Goal: Task Accomplishment & Management: Complete application form

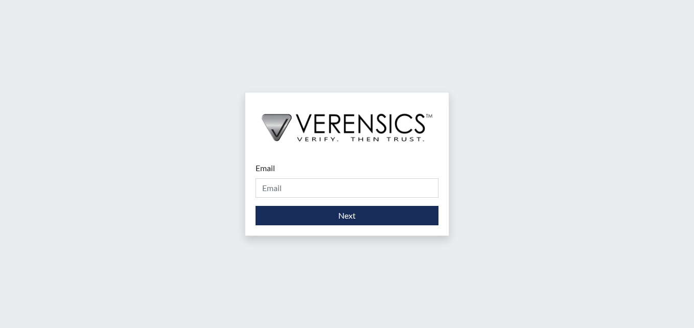
type input "[EMAIL_ADDRESS][PERSON_NAME][DOMAIN_NAME]"
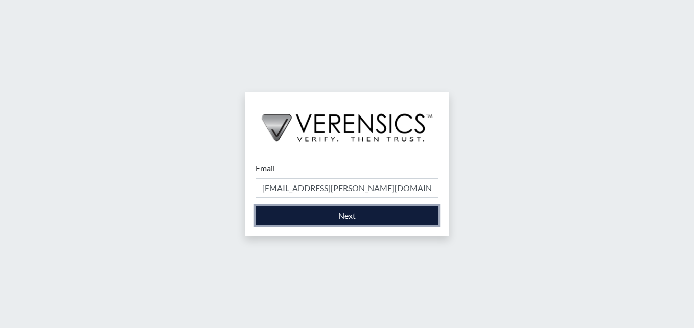
click at [290, 209] on button "Next" at bounding box center [346, 215] width 183 height 19
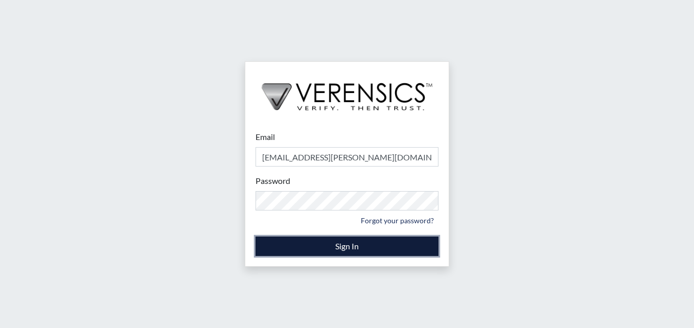
click at [327, 246] on button "Sign In" at bounding box center [346, 246] width 183 height 19
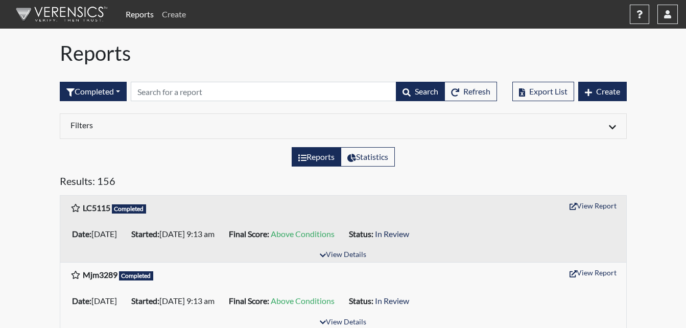
click at [179, 15] on link "Create" at bounding box center [174, 14] width 32 height 20
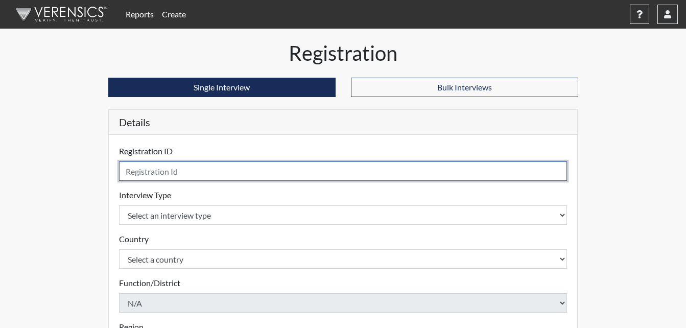
click at [186, 172] on input "text" at bounding box center [343, 170] width 449 height 19
type input "MDG8208"
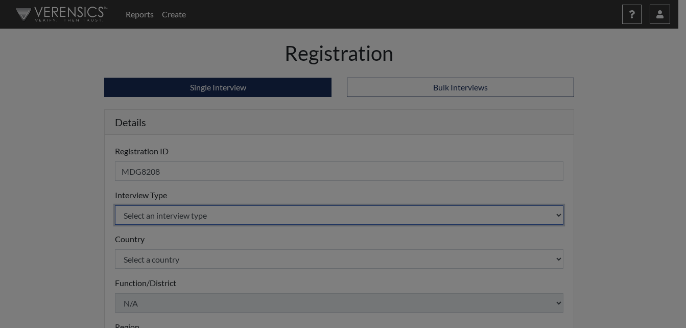
click at [206, 220] on body "Reports Create Help Center × Verensics Best Practices How to successfully use t…" at bounding box center [343, 164] width 686 height 328
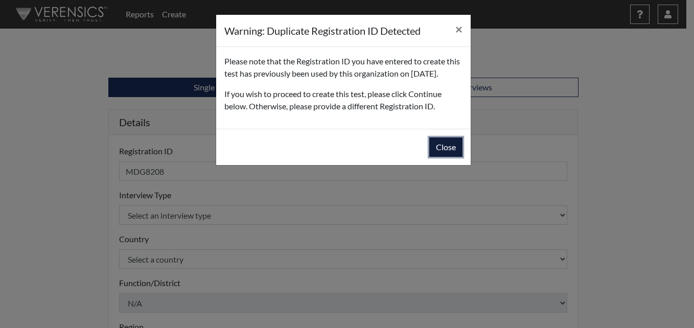
click at [442, 157] on button "Close" at bounding box center [445, 146] width 33 height 19
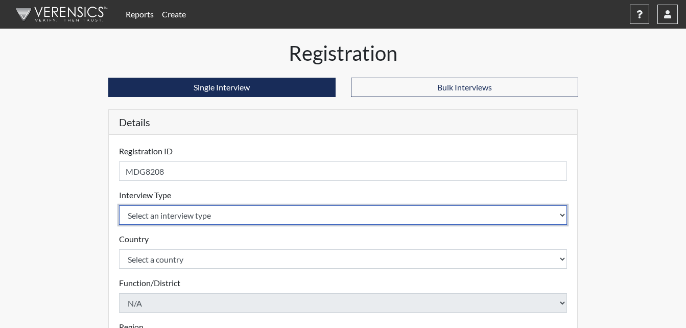
click at [267, 218] on select "Select an interview type Corrections Pre-Employment" at bounding box center [343, 214] width 449 height 19
select select "ff733e93-e1bf-11ea-9c9f-0eff0cf7eb8f"
click at [119, 205] on select "Select an interview type Corrections Pre-Employment" at bounding box center [343, 214] width 449 height 19
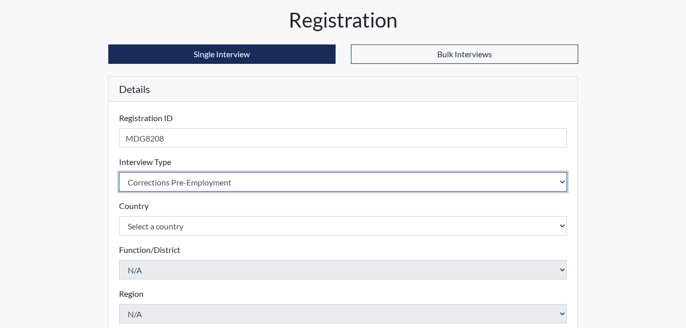
scroll to position [51, 0]
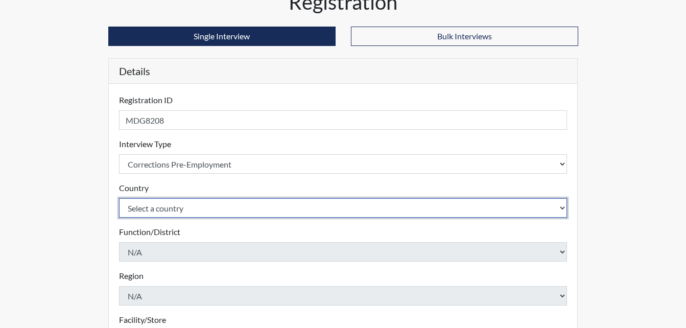
click at [189, 210] on select "Select a country [GEOGRAPHIC_DATA] [GEOGRAPHIC_DATA]" at bounding box center [343, 207] width 449 height 19
select select "united-states-of-[GEOGRAPHIC_DATA]"
click at [119, 198] on select "Select a country [GEOGRAPHIC_DATA] [GEOGRAPHIC_DATA]" at bounding box center [343, 207] width 449 height 19
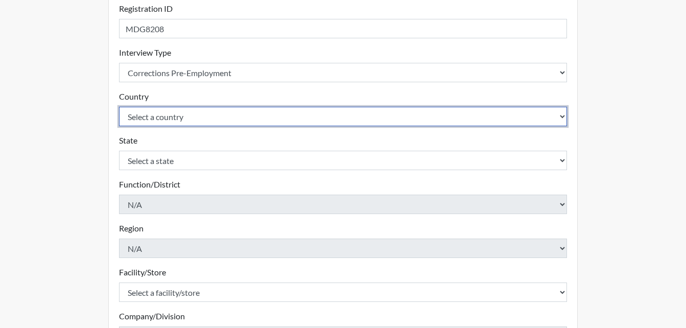
scroll to position [153, 0]
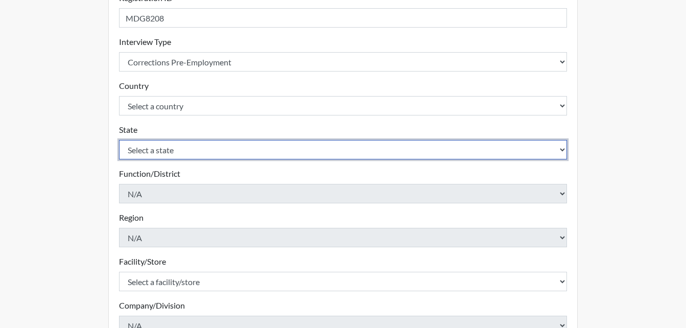
click at [179, 151] on select "Select a state [US_STATE] [US_STATE] [US_STATE] [US_STATE] [US_STATE] [US_STATE…" at bounding box center [343, 149] width 449 height 19
select select "GA"
click at [119, 140] on select "Select a state [US_STATE] [US_STATE] [US_STATE] [US_STATE] [US_STATE] [US_STATE…" at bounding box center [343, 149] width 449 height 19
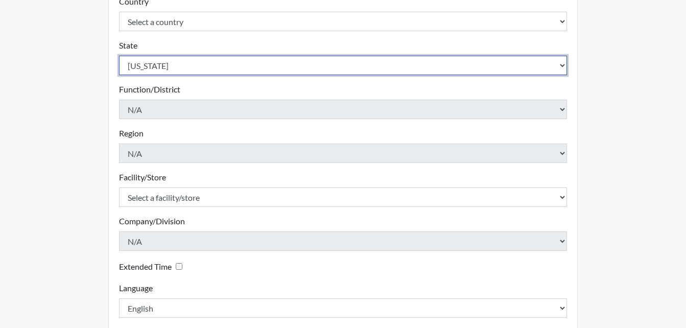
scroll to position [255, 0]
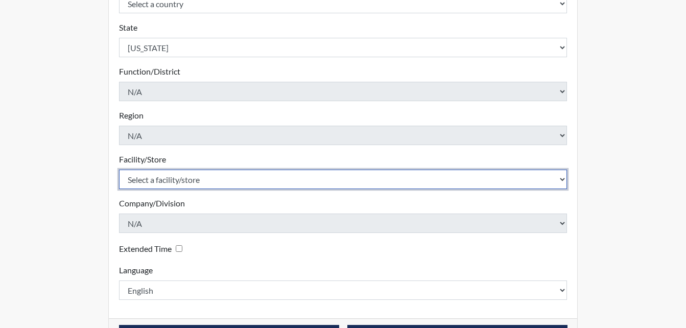
click at [194, 181] on select "Select a facility/store Metro Re-Entry Facility" at bounding box center [343, 179] width 449 height 19
select select "226f3449-6468-4bad-86c2-dd5091f02e51"
click at [119, 170] on select "Select a facility/store Metro Re-Entry Facility" at bounding box center [343, 179] width 449 height 19
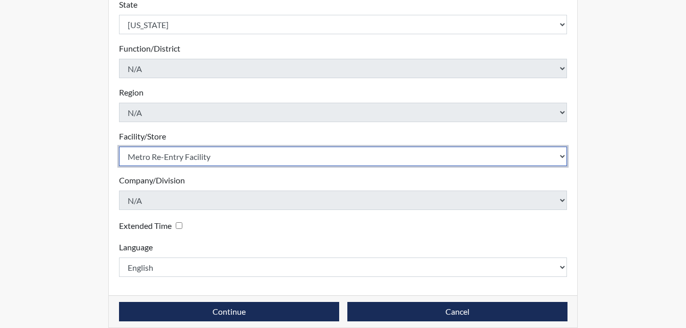
scroll to position [291, 0]
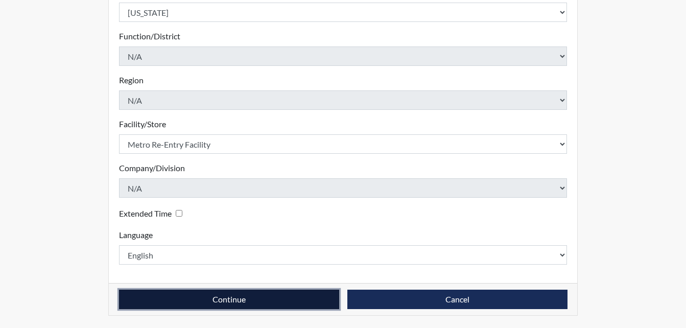
click at [239, 299] on button "Continue" at bounding box center [229, 299] width 220 height 19
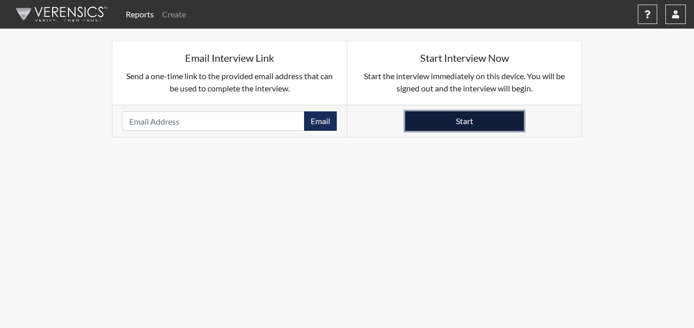
click at [451, 120] on button "Start" at bounding box center [464, 120] width 119 height 19
